Goal: Information Seeking & Learning: Compare options

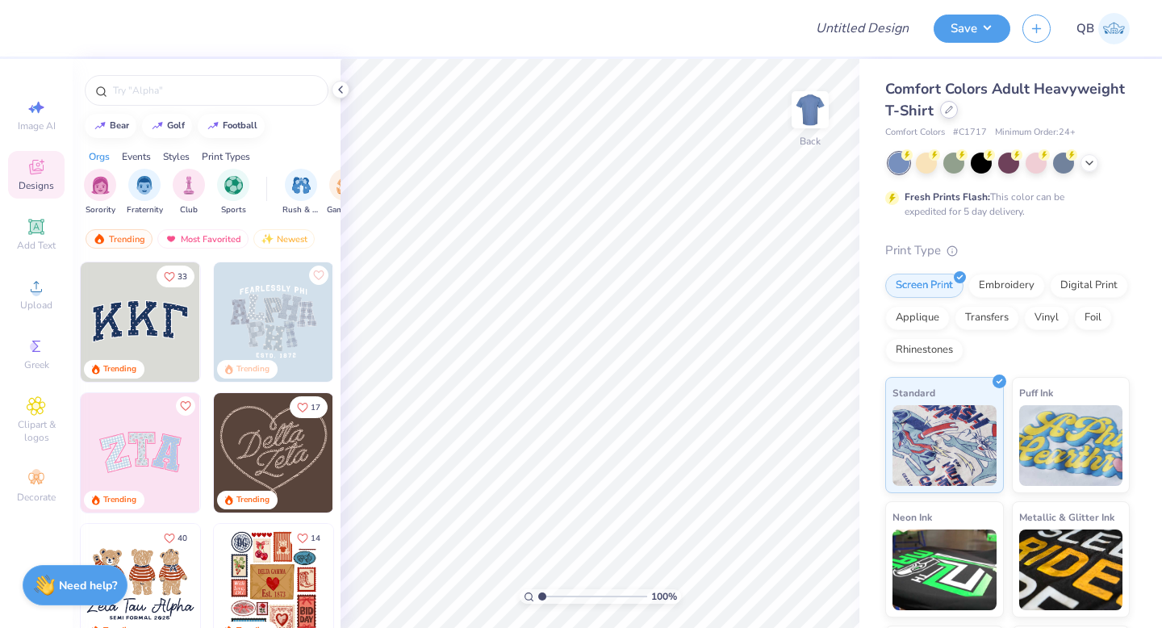
click at [951, 115] on div at bounding box center [949, 110] width 18 height 18
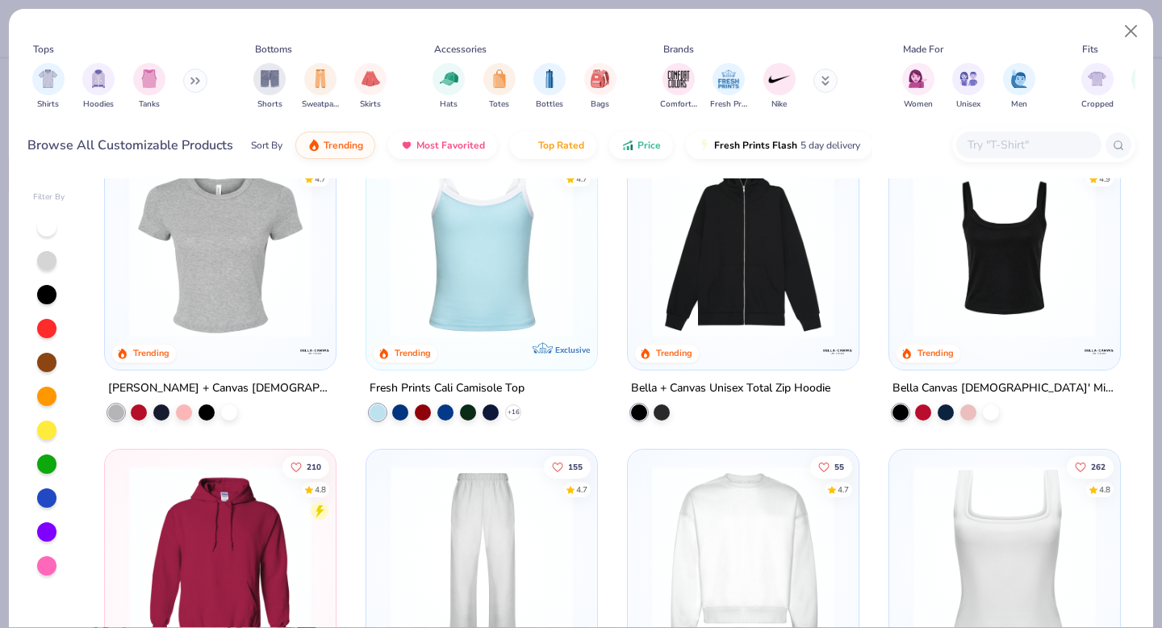
scroll to position [589, 0]
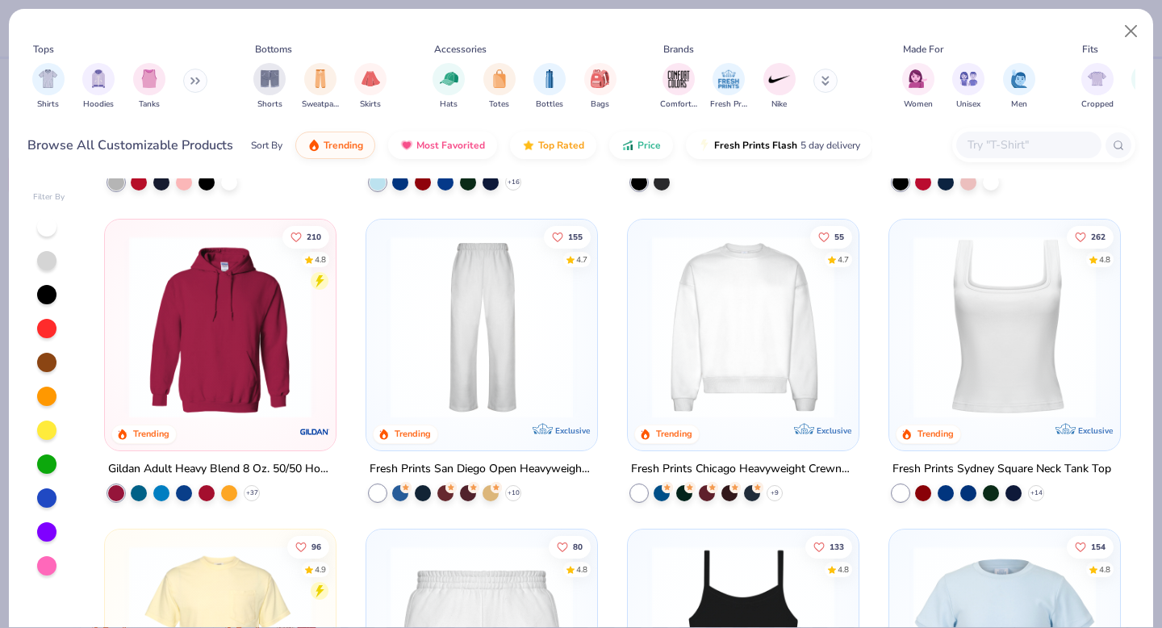
click at [278, 350] on img at bounding box center [220, 326] width 199 height 182
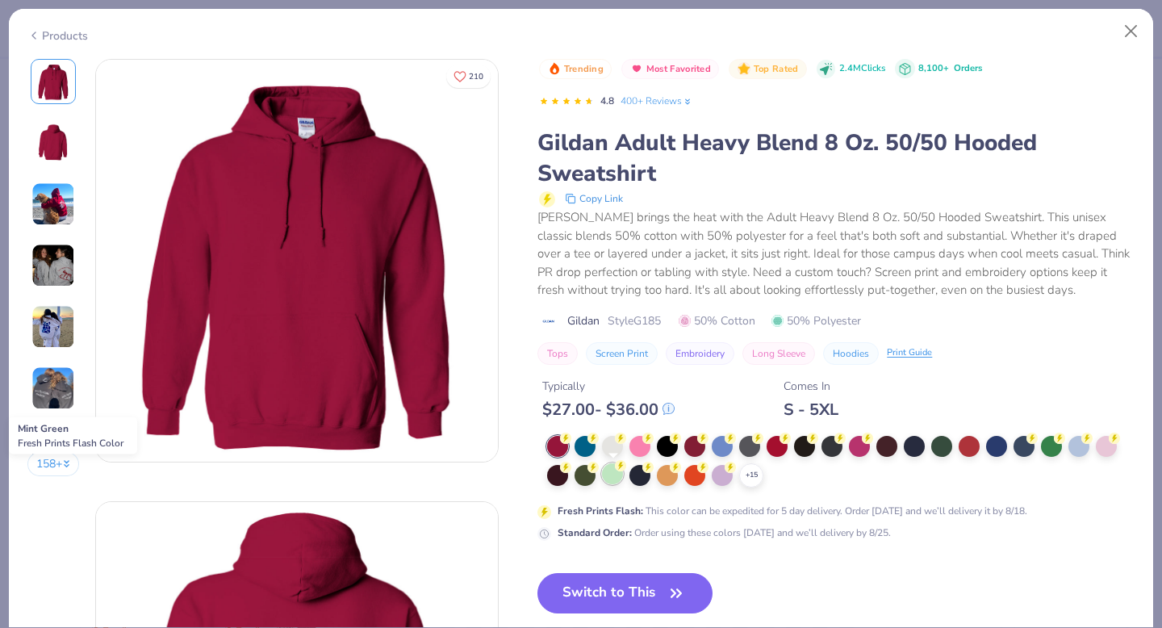
click at [610, 477] on div at bounding box center [612, 473] width 21 height 21
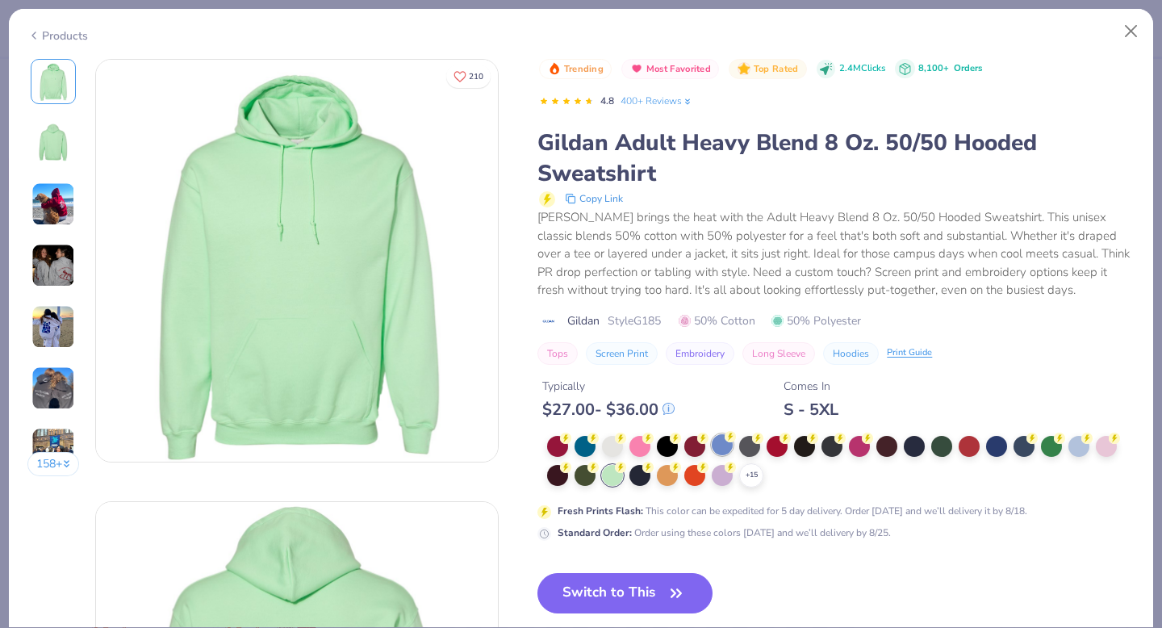
click at [730, 445] on div at bounding box center [722, 444] width 21 height 21
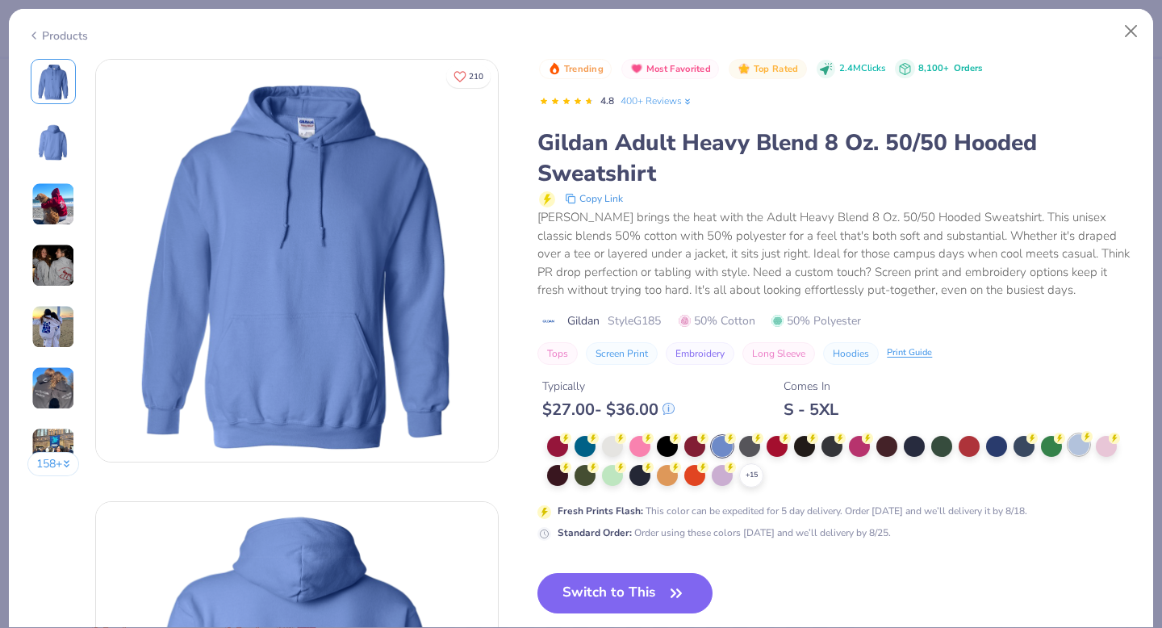
click at [1077, 445] on div at bounding box center [1078, 444] width 21 height 21
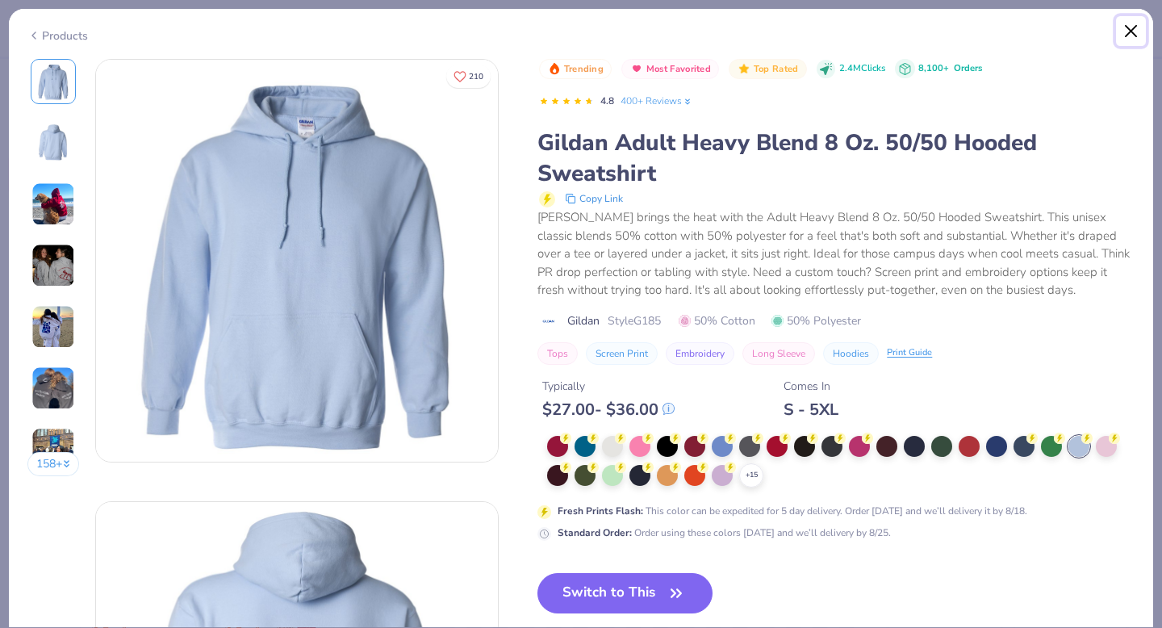
click at [1132, 31] on button "Close" at bounding box center [1131, 31] width 31 height 31
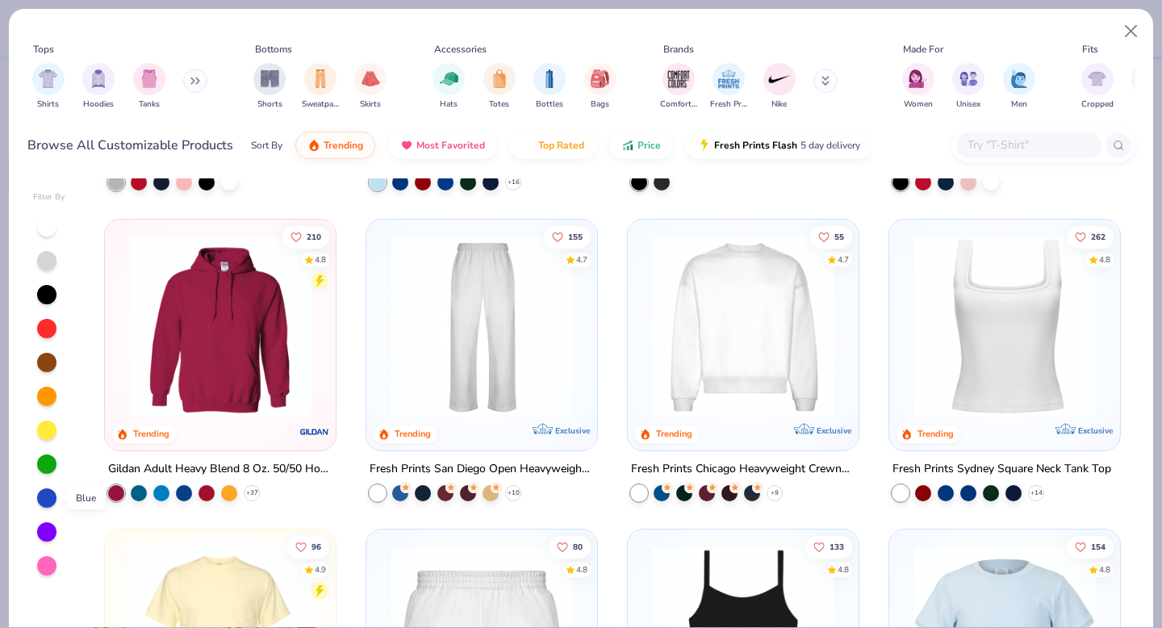
click at [47, 496] on div at bounding box center [46, 497] width 19 height 19
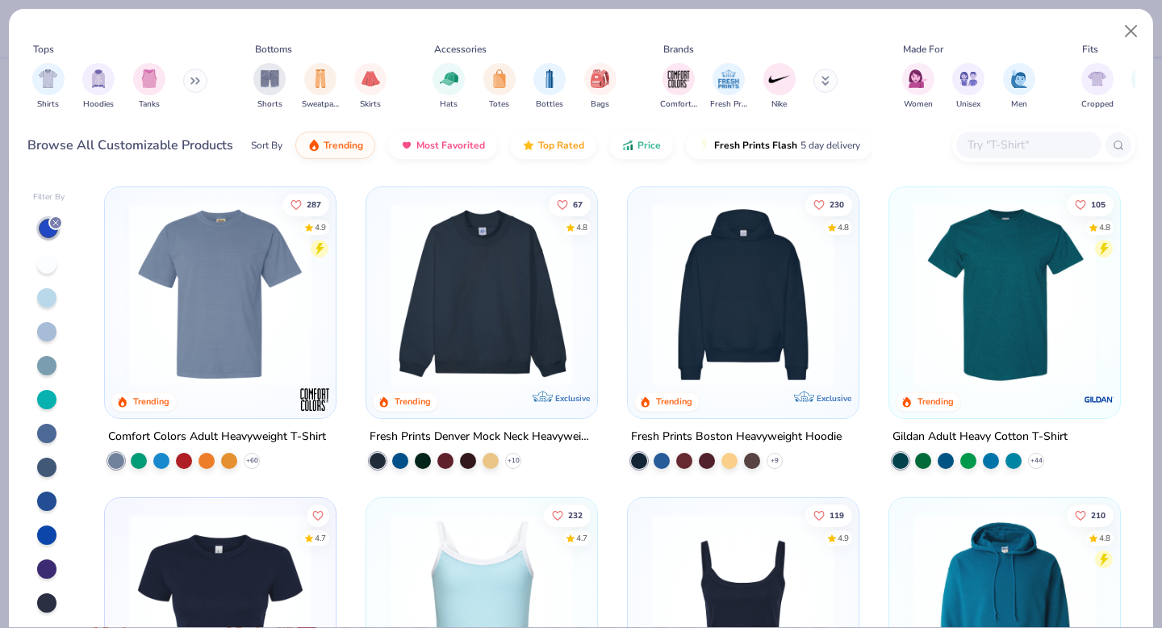
click at [46, 297] on div at bounding box center [46, 297] width 19 height 19
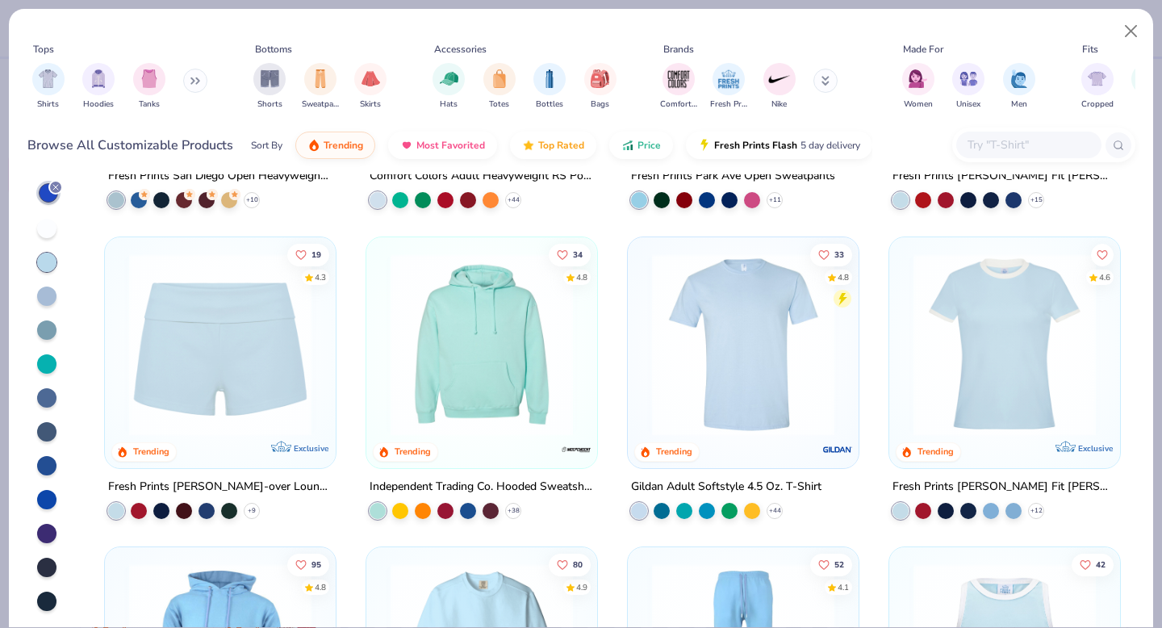
scroll to position [537, 0]
click at [228, 329] on img at bounding box center [220, 343] width 199 height 182
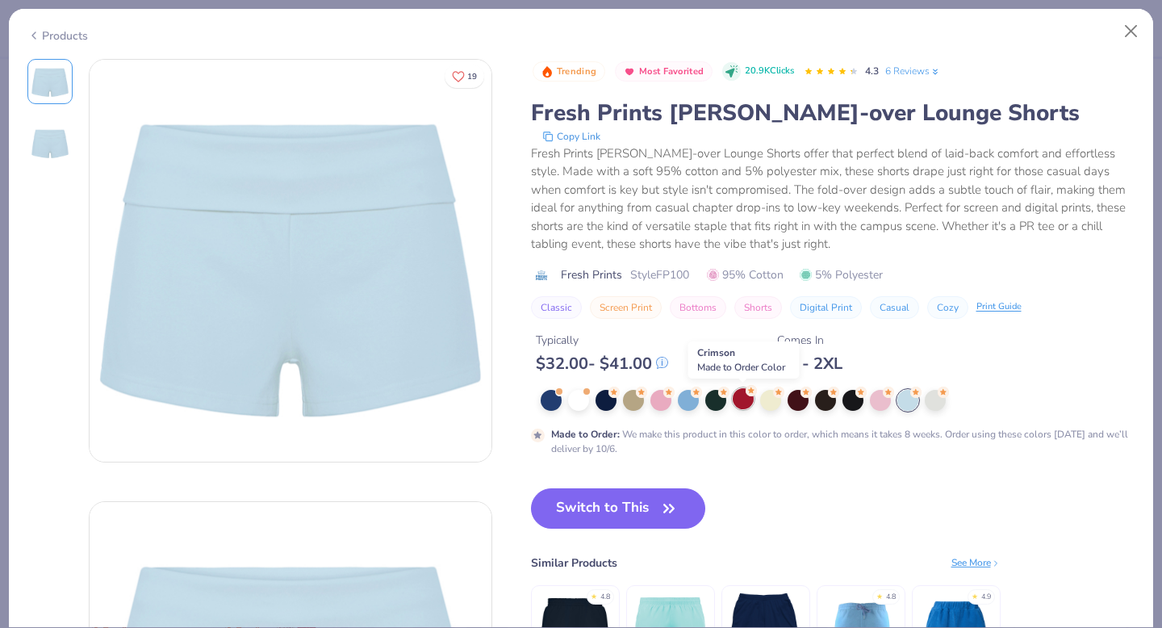
click at [744, 400] on div at bounding box center [743, 398] width 21 height 21
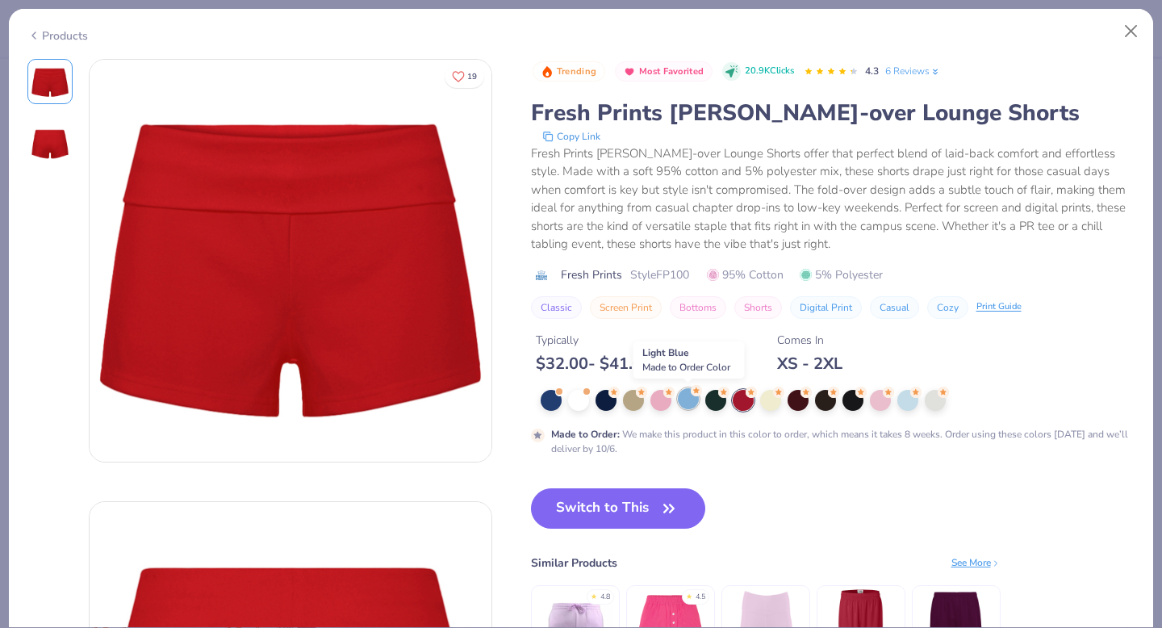
click at [690, 397] on div at bounding box center [688, 398] width 21 height 21
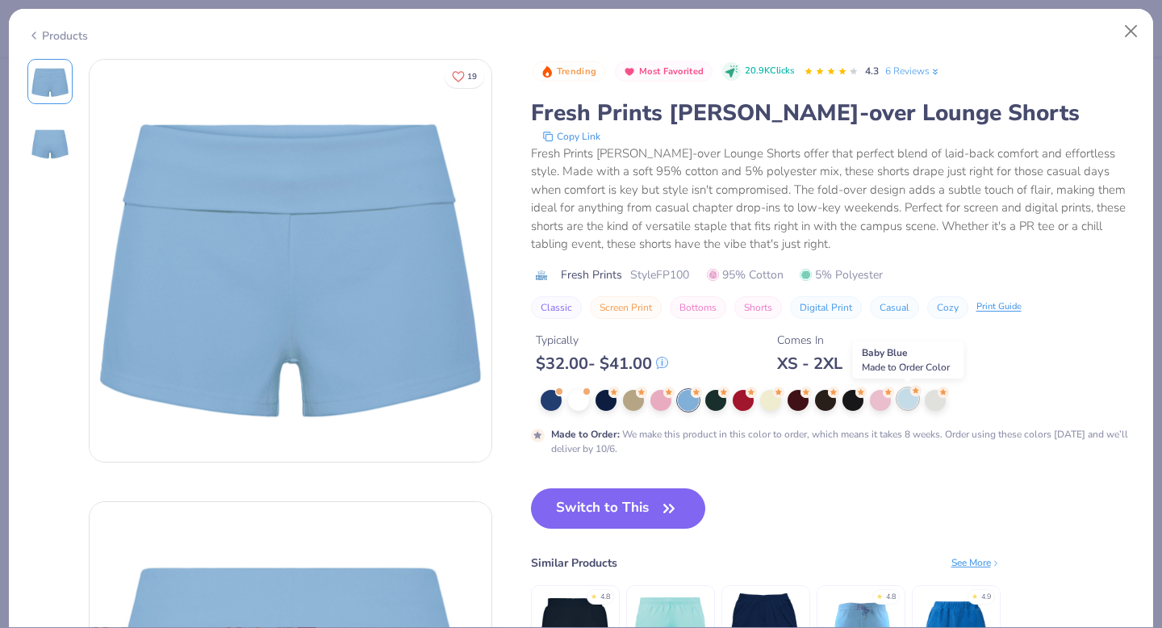
click at [902, 393] on div at bounding box center [907, 398] width 21 height 21
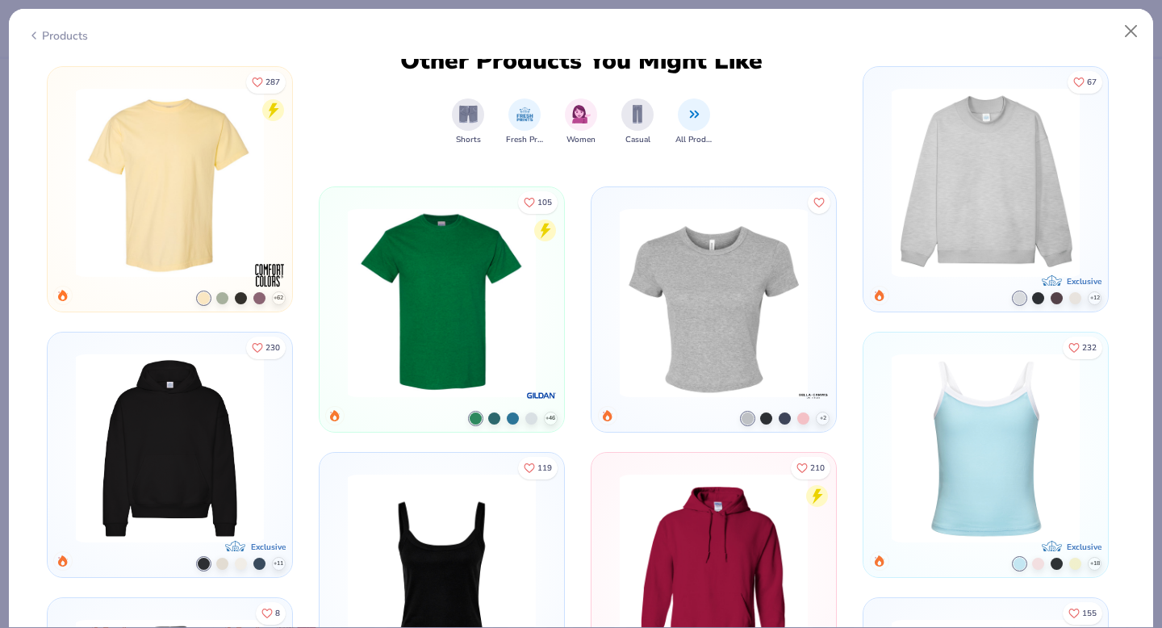
scroll to position [979, 0]
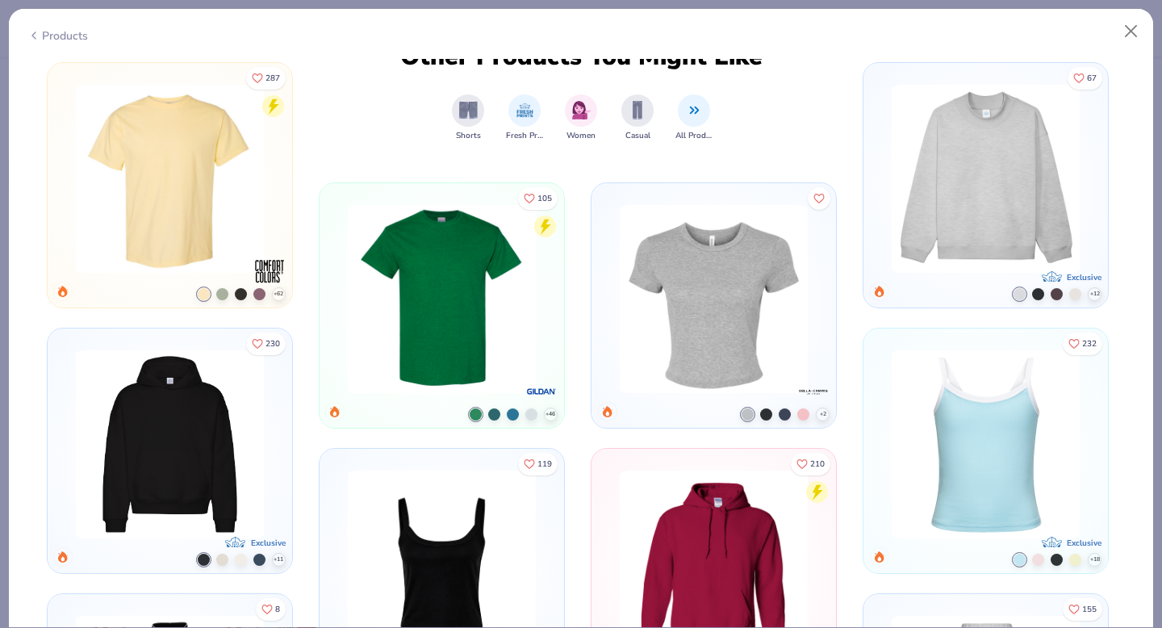
click at [1060, 226] on img at bounding box center [986, 179] width 202 height 188
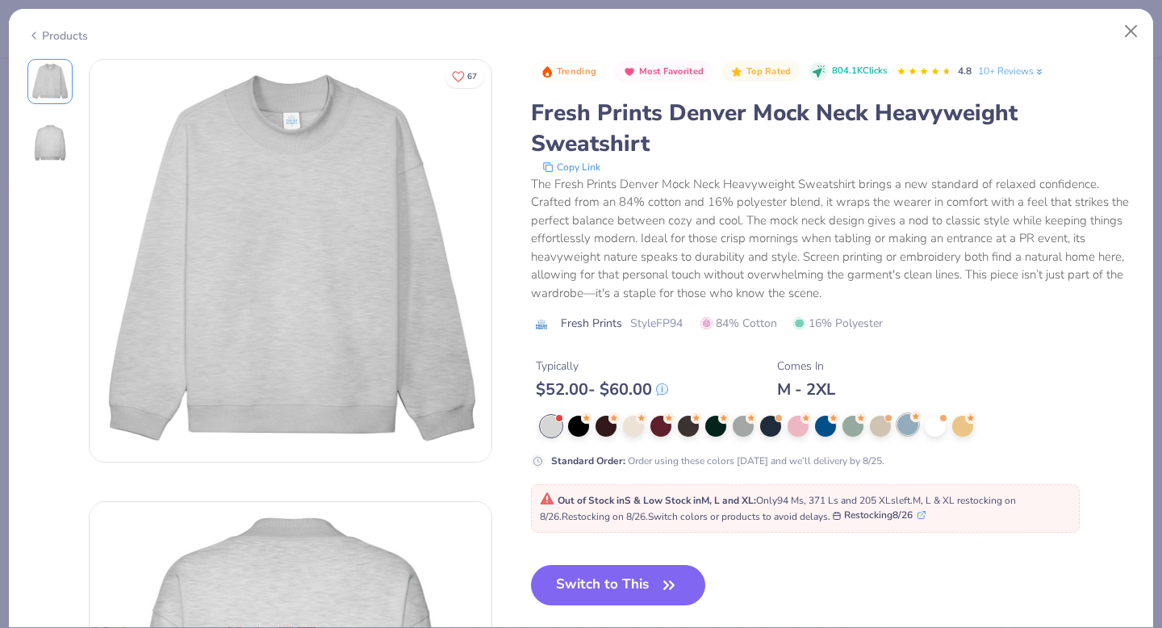
click at [907, 425] on div at bounding box center [907, 424] width 21 height 21
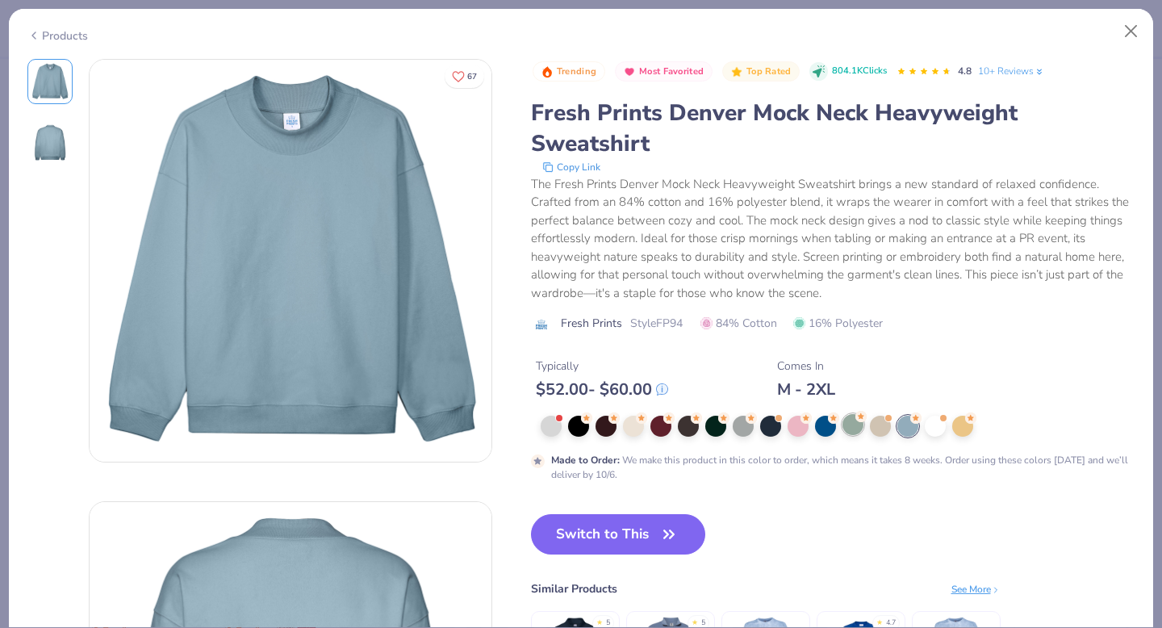
click at [857, 427] on div at bounding box center [852, 424] width 21 height 21
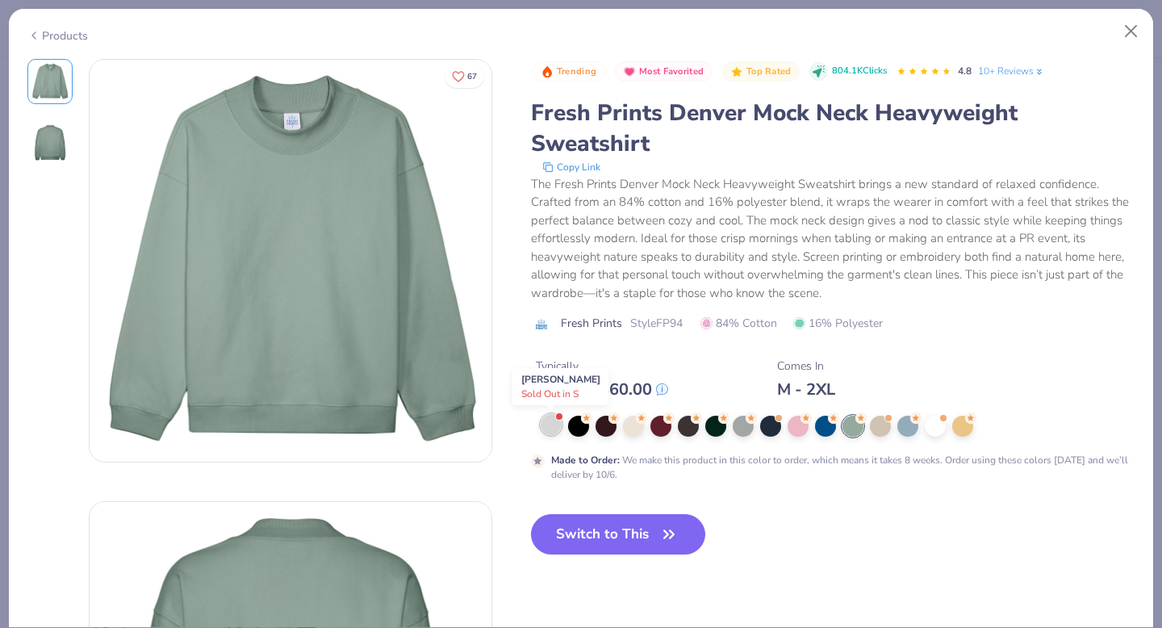
click at [544, 425] on div at bounding box center [551, 424] width 21 height 21
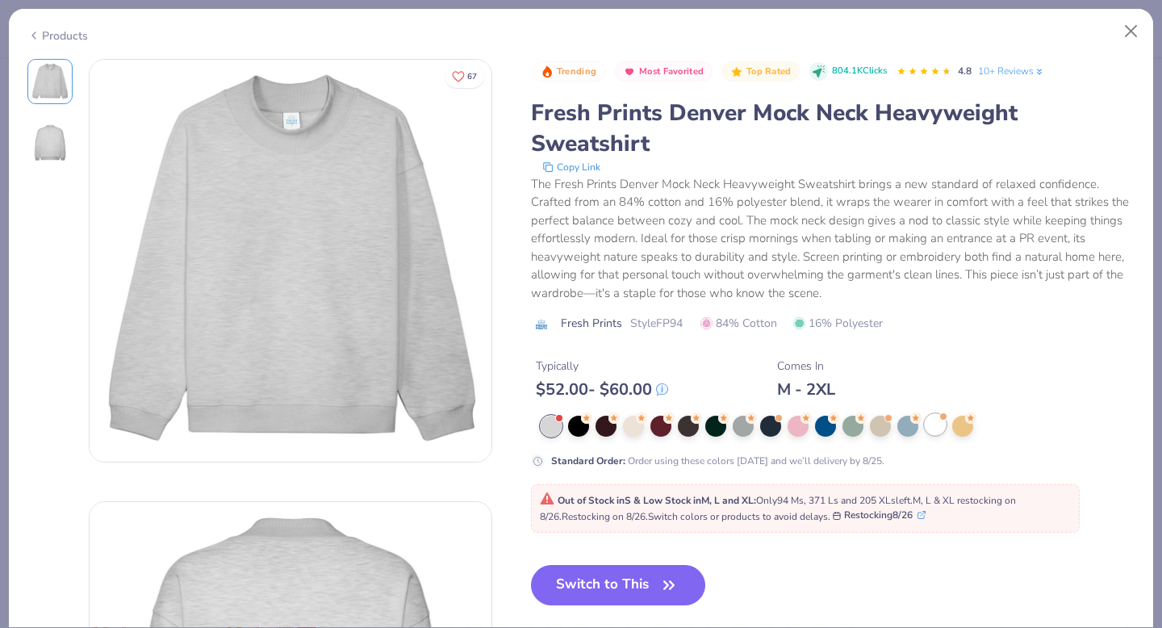
click at [934, 426] on div at bounding box center [935, 424] width 21 height 21
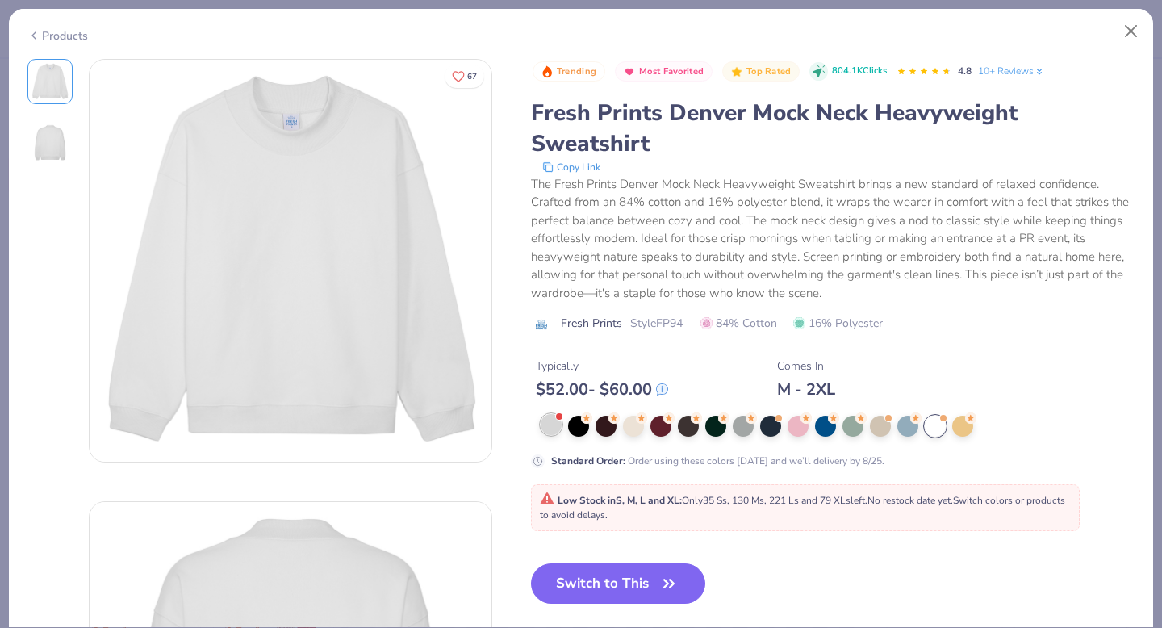
click at [550, 429] on div at bounding box center [551, 424] width 21 height 21
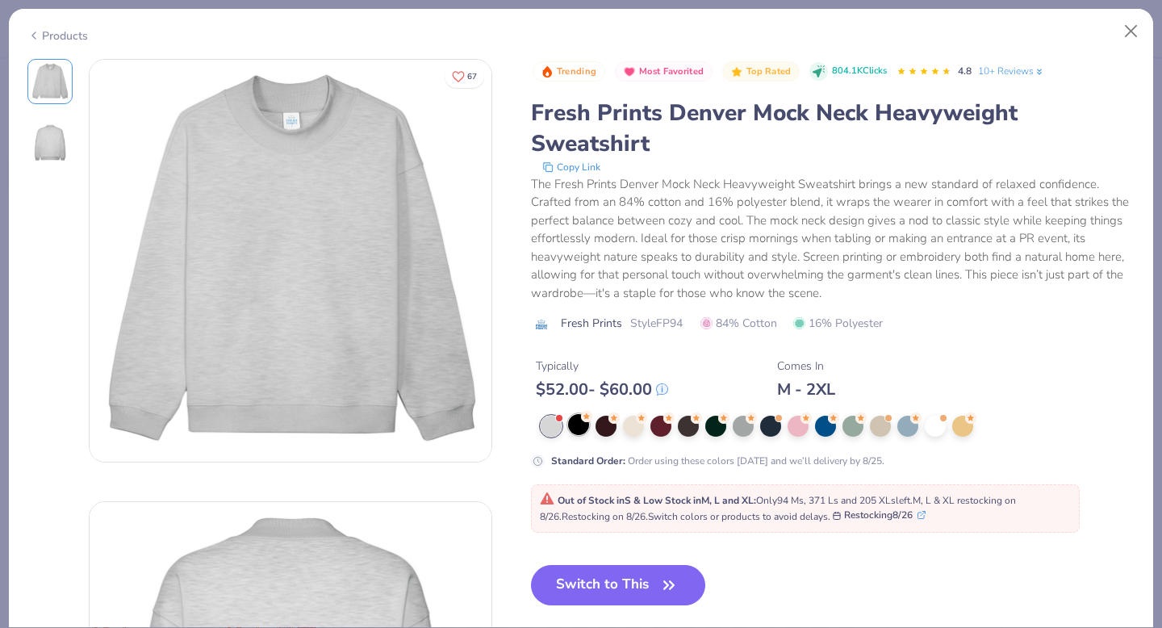
click at [579, 429] on div at bounding box center [578, 424] width 21 height 21
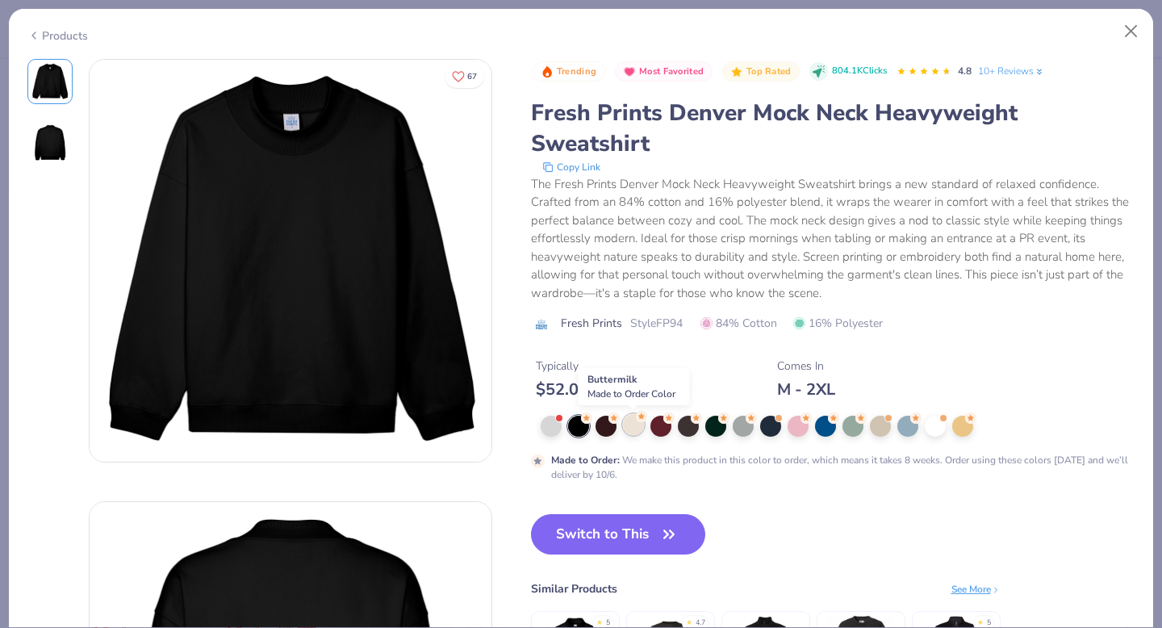
click at [634, 425] on div at bounding box center [633, 424] width 21 height 21
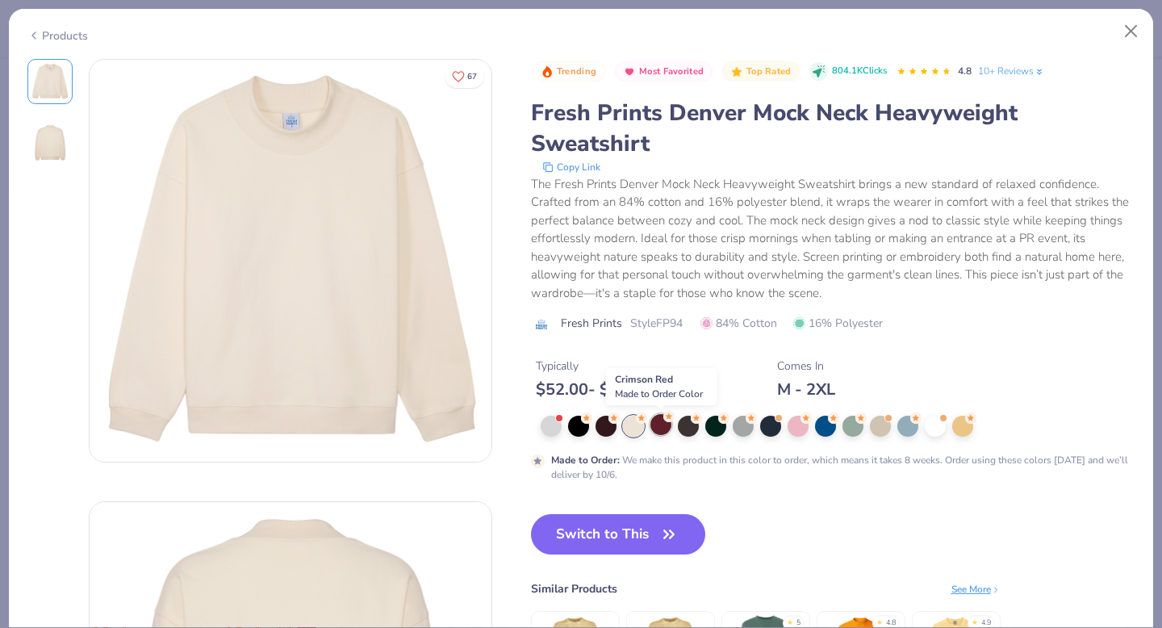
click at [657, 433] on div at bounding box center [660, 424] width 21 height 21
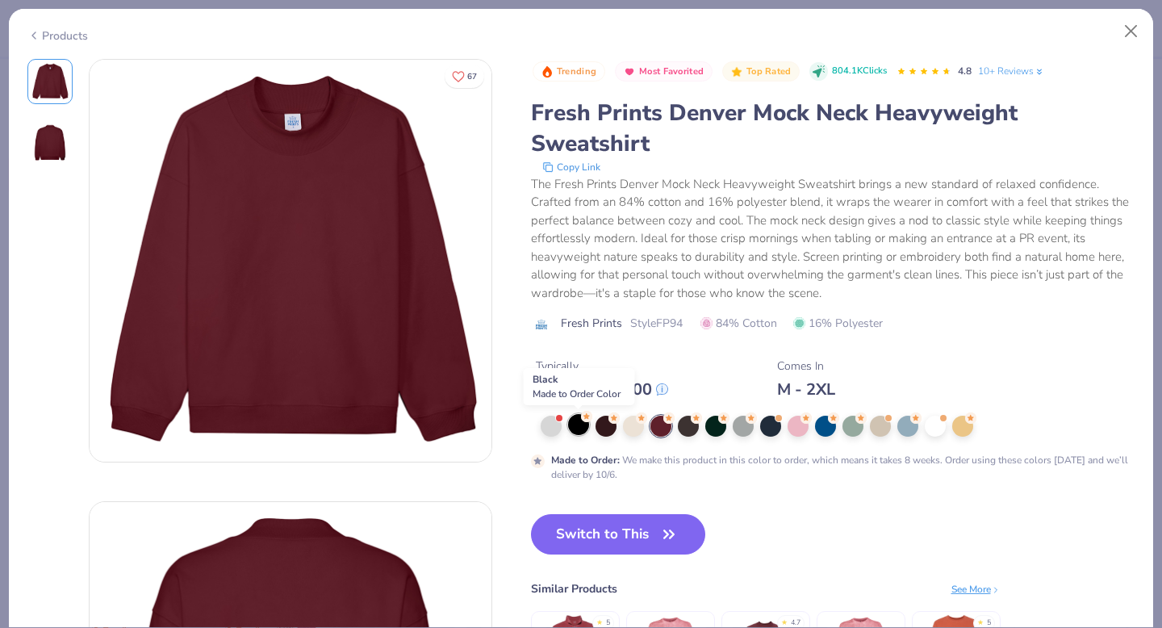
click at [583, 428] on div at bounding box center [578, 424] width 21 height 21
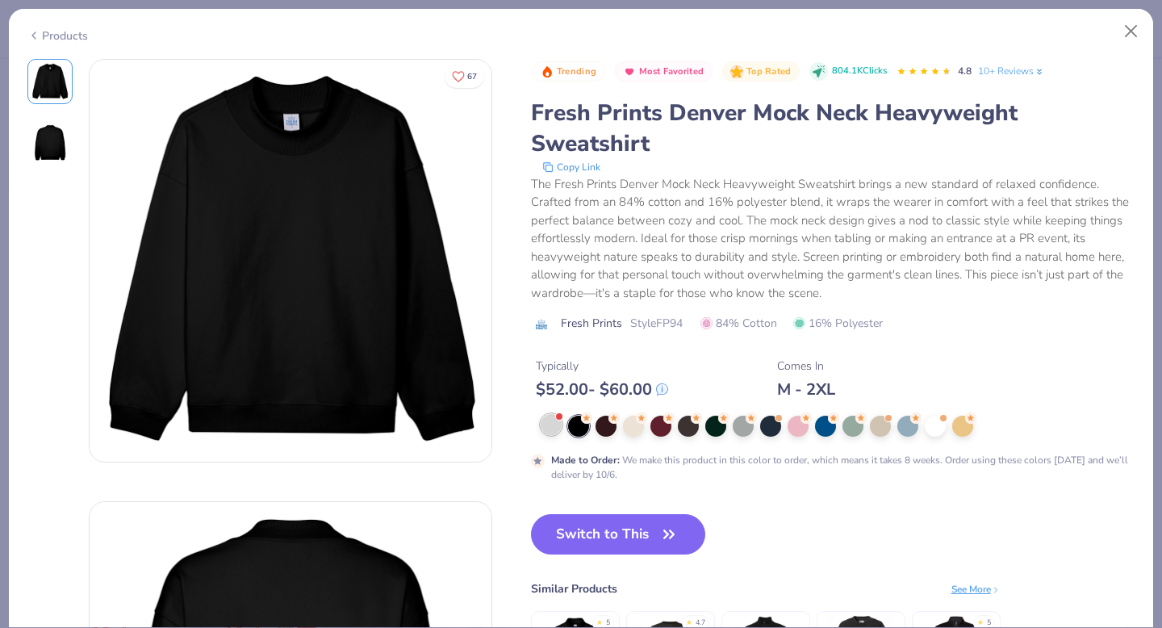
click at [555, 428] on div at bounding box center [551, 424] width 21 height 21
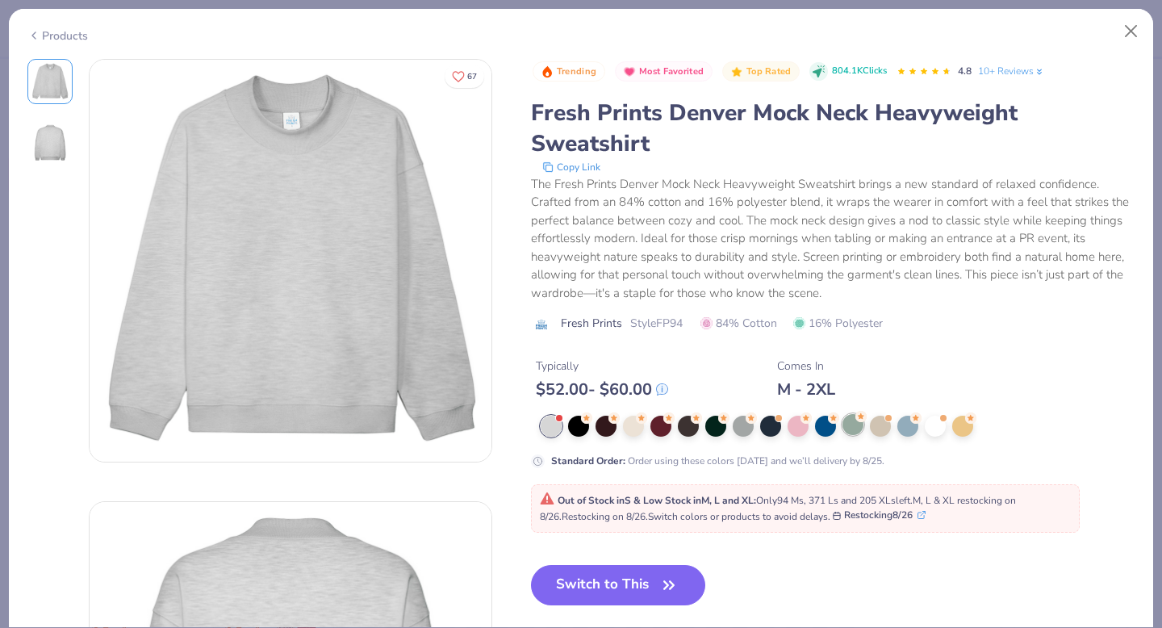
click at [851, 424] on div at bounding box center [852, 424] width 21 height 21
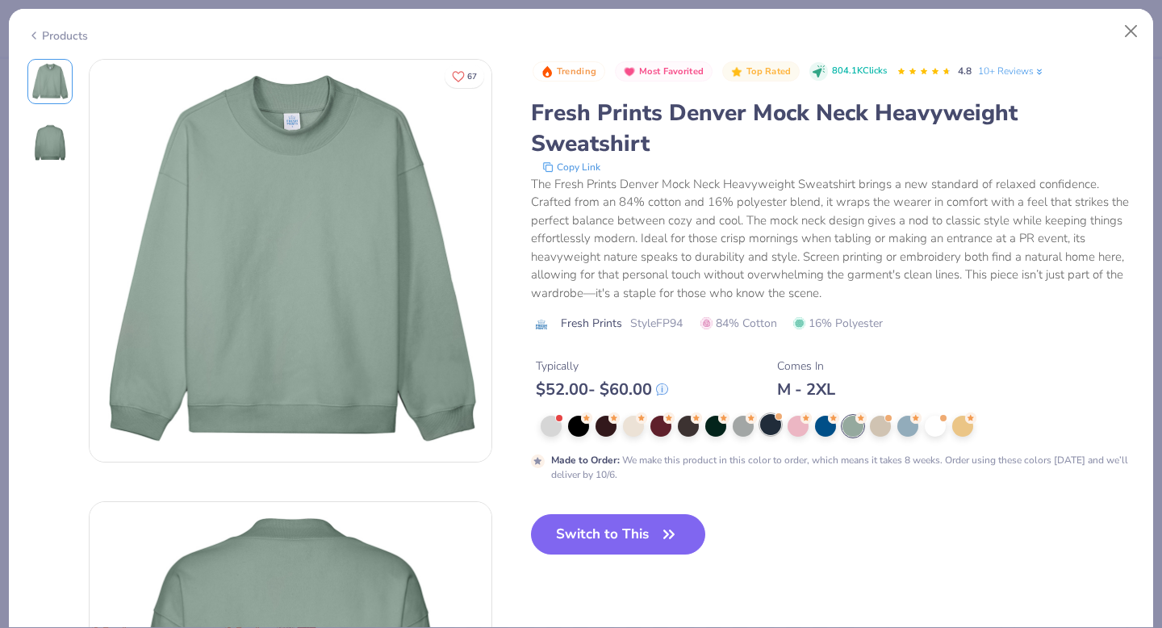
click at [772, 428] on div at bounding box center [770, 424] width 21 height 21
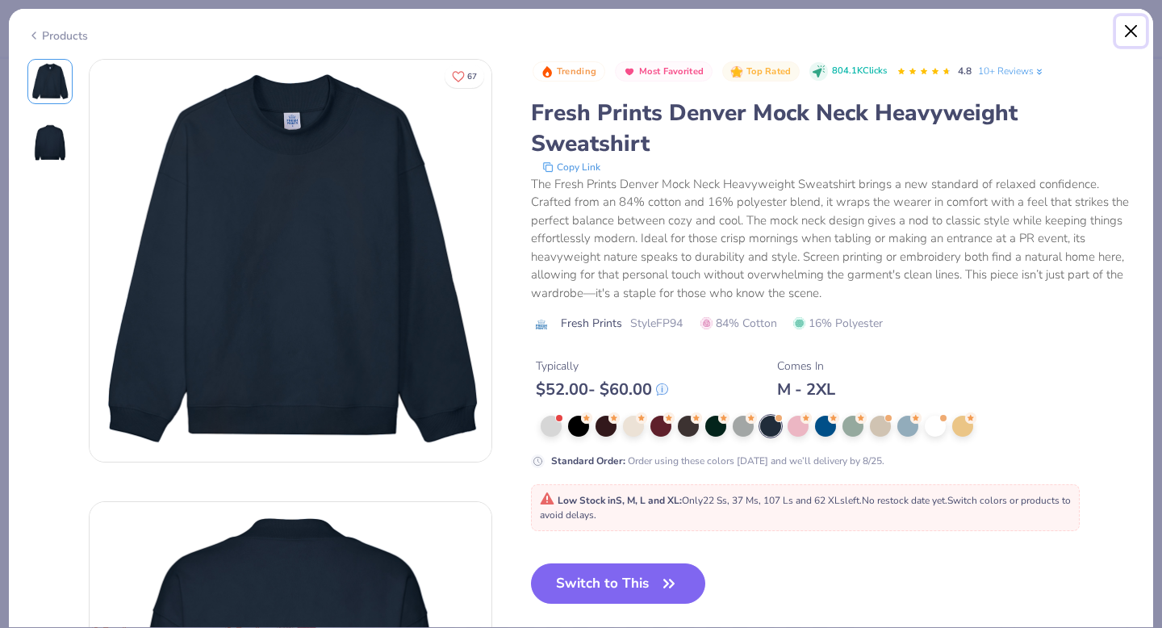
click at [1131, 32] on button "Close" at bounding box center [1131, 31] width 31 height 31
